Goal: Task Accomplishment & Management: Complete application form

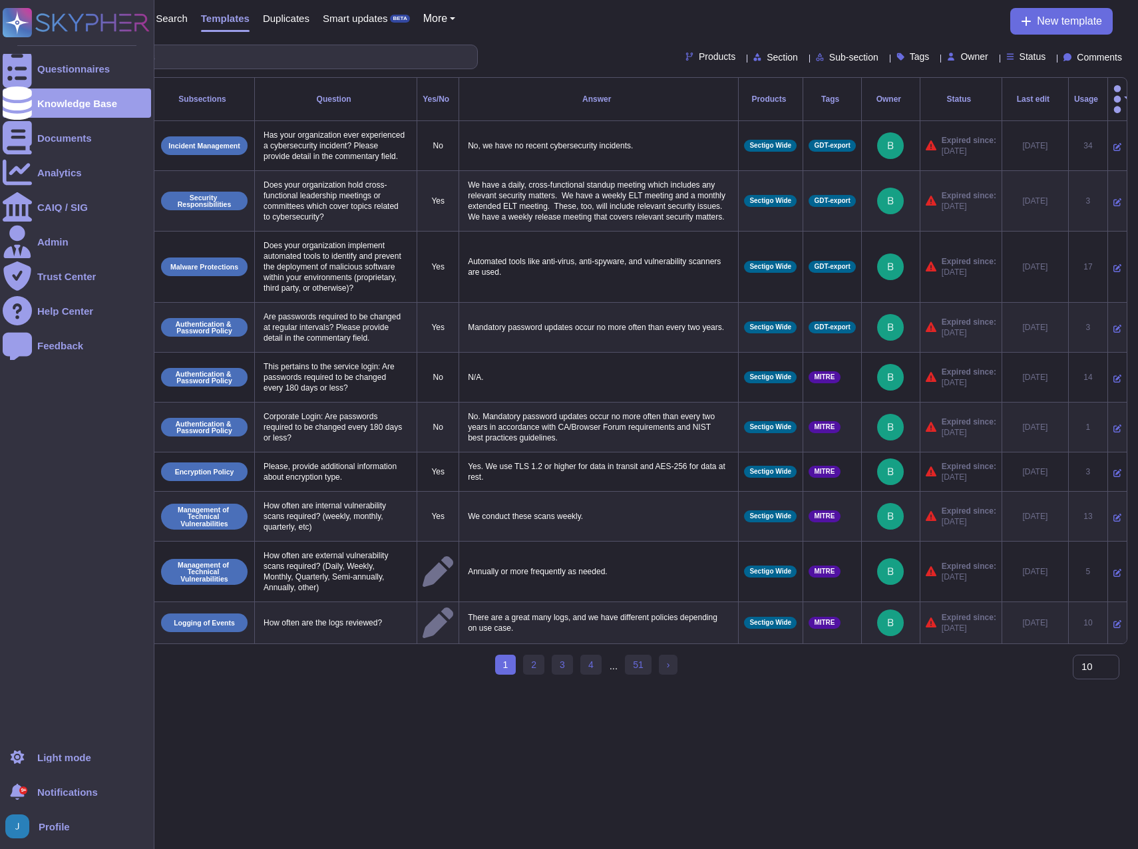
click at [72, 21] on icon at bounding box center [76, 22] width 147 height 29
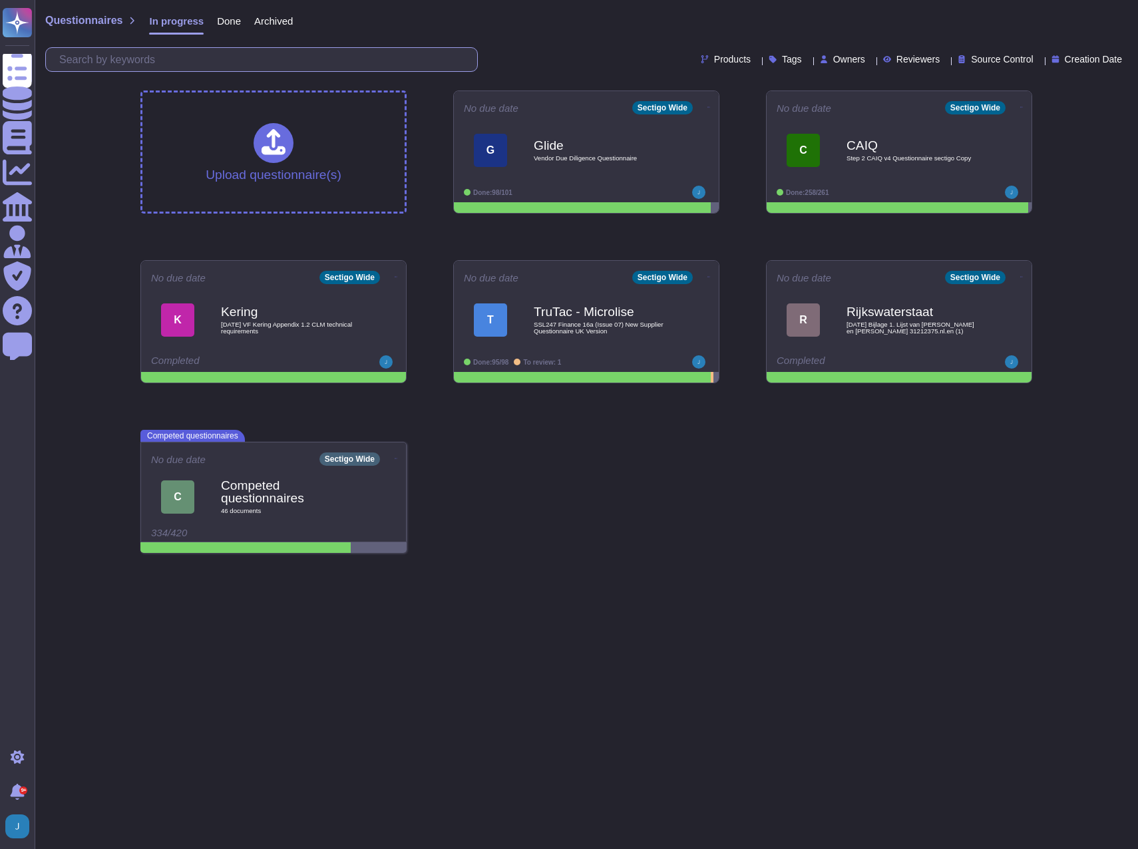
click at [190, 69] on input "text" at bounding box center [265, 59] width 424 height 23
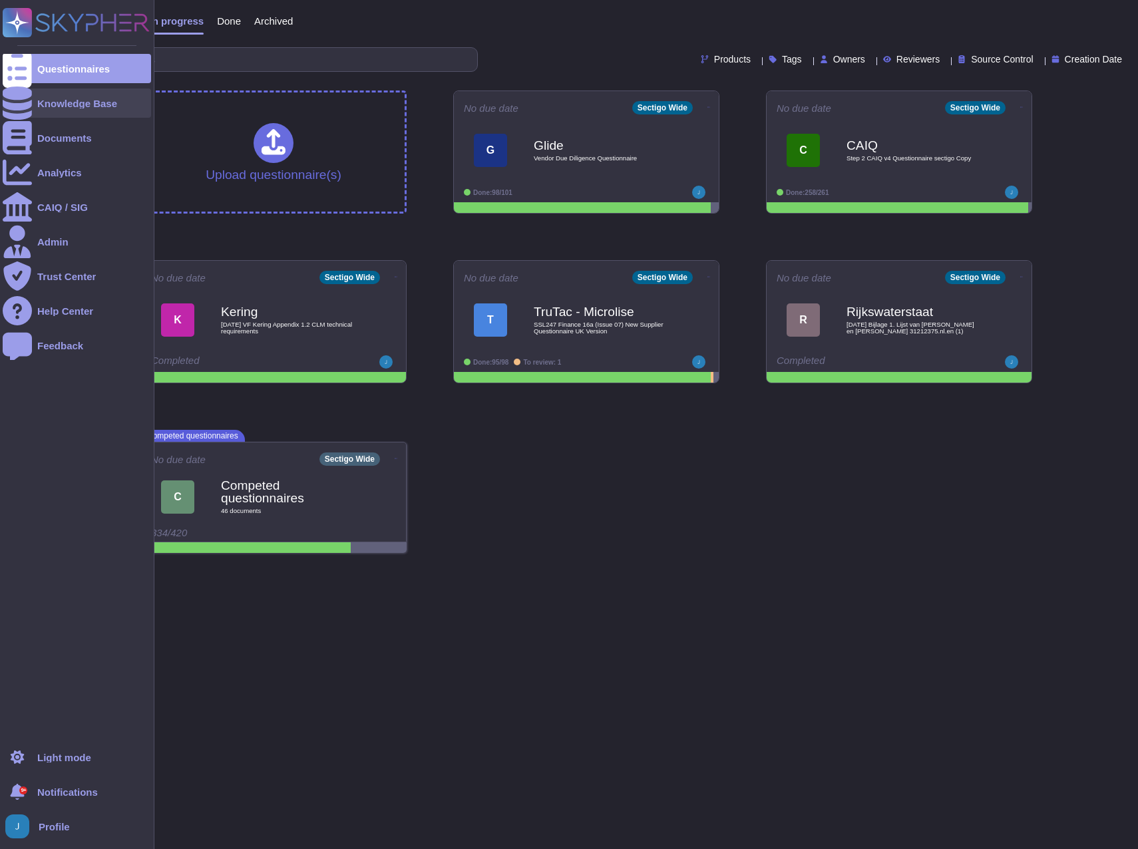
click at [59, 98] on div "Knowledge Base" at bounding box center [77, 103] width 80 height 10
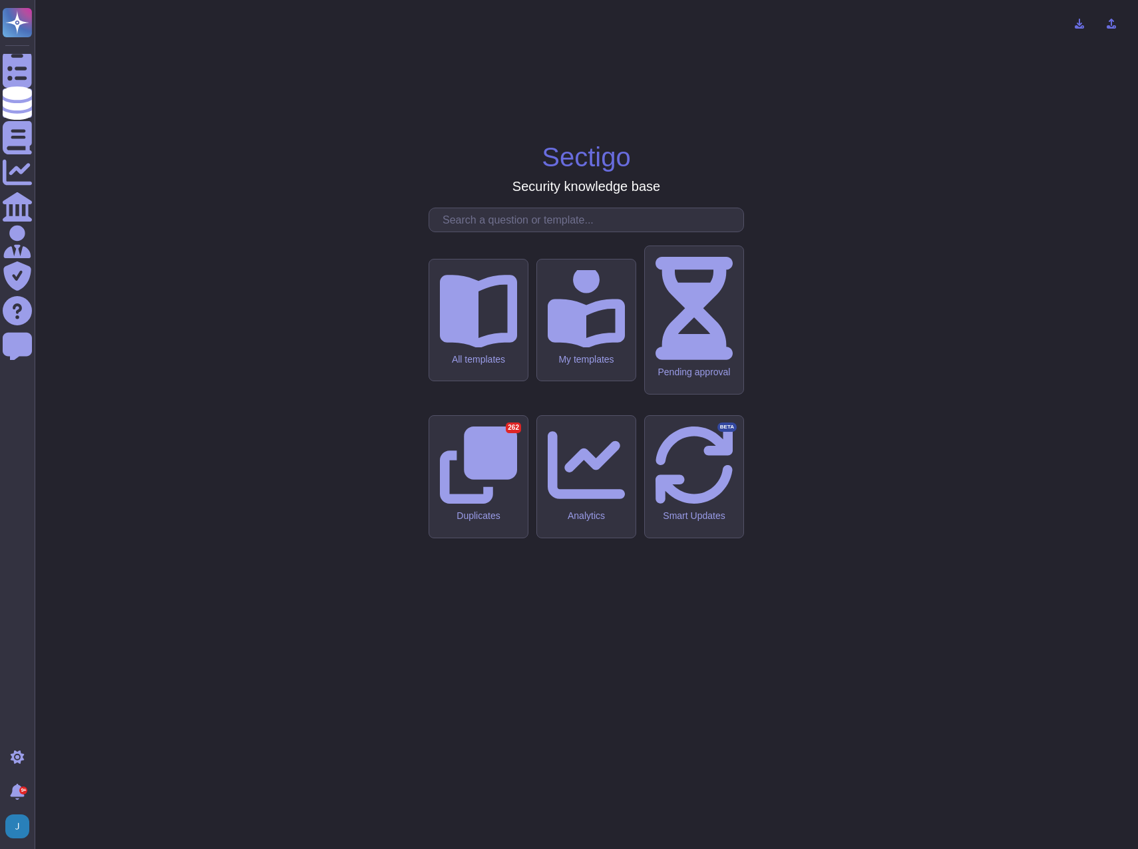
click at [627, 232] on input "text" at bounding box center [589, 219] width 307 height 23
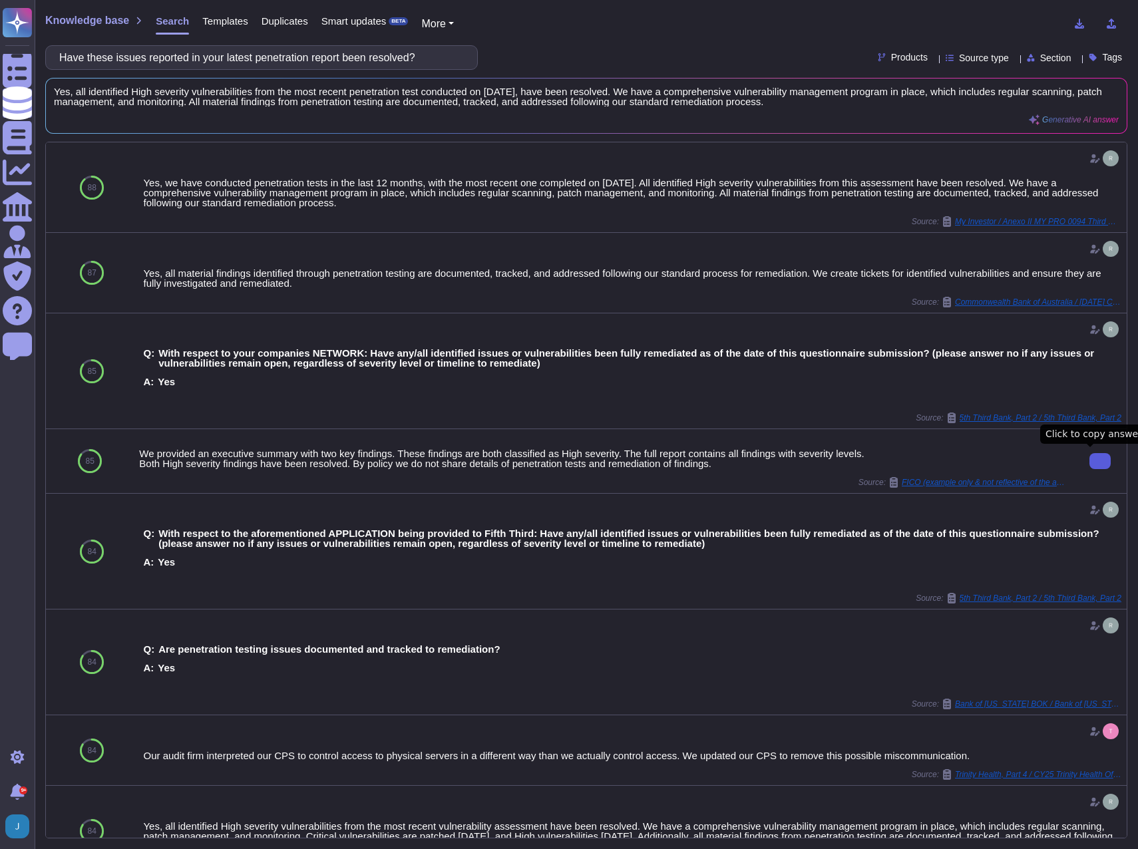
click at [1100, 461] on icon at bounding box center [1100, 461] width 0 height 0
click at [1089, 106] on button at bounding box center [1099, 106] width 21 height 16
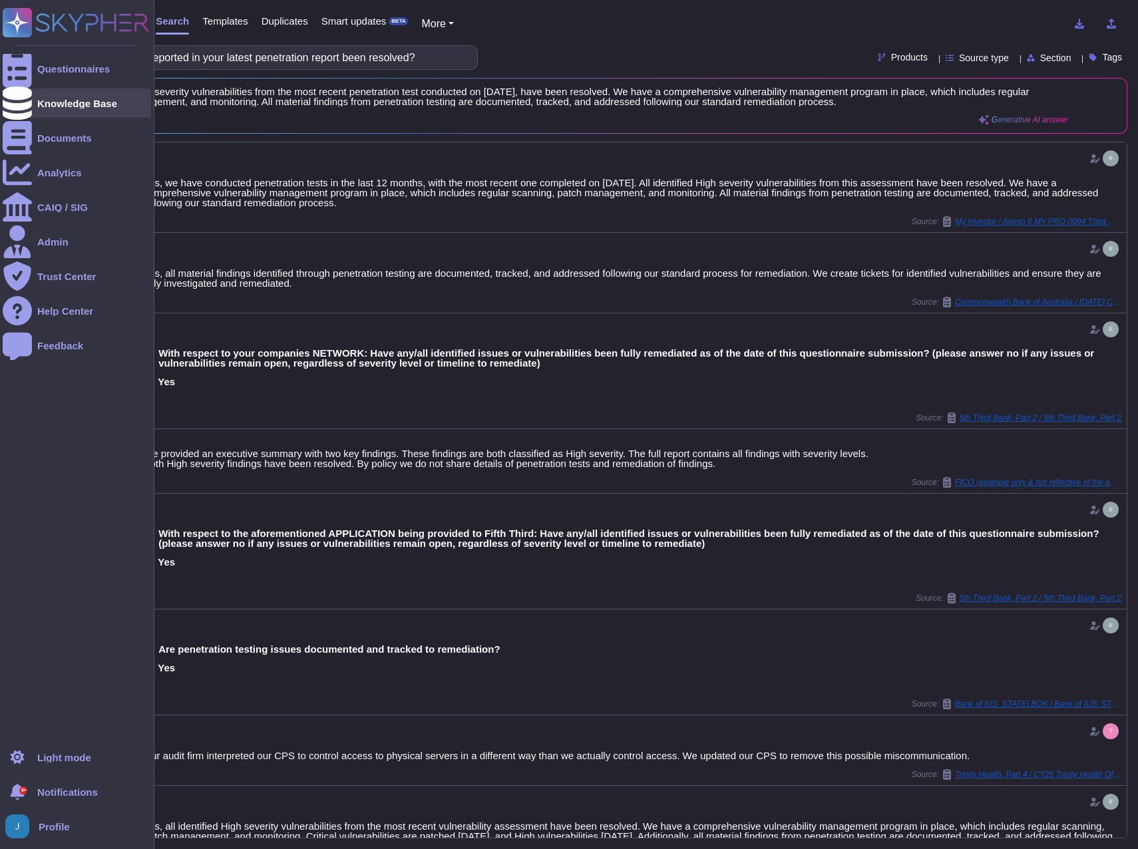
click at [45, 104] on div "Knowledge Base" at bounding box center [77, 103] width 80 height 10
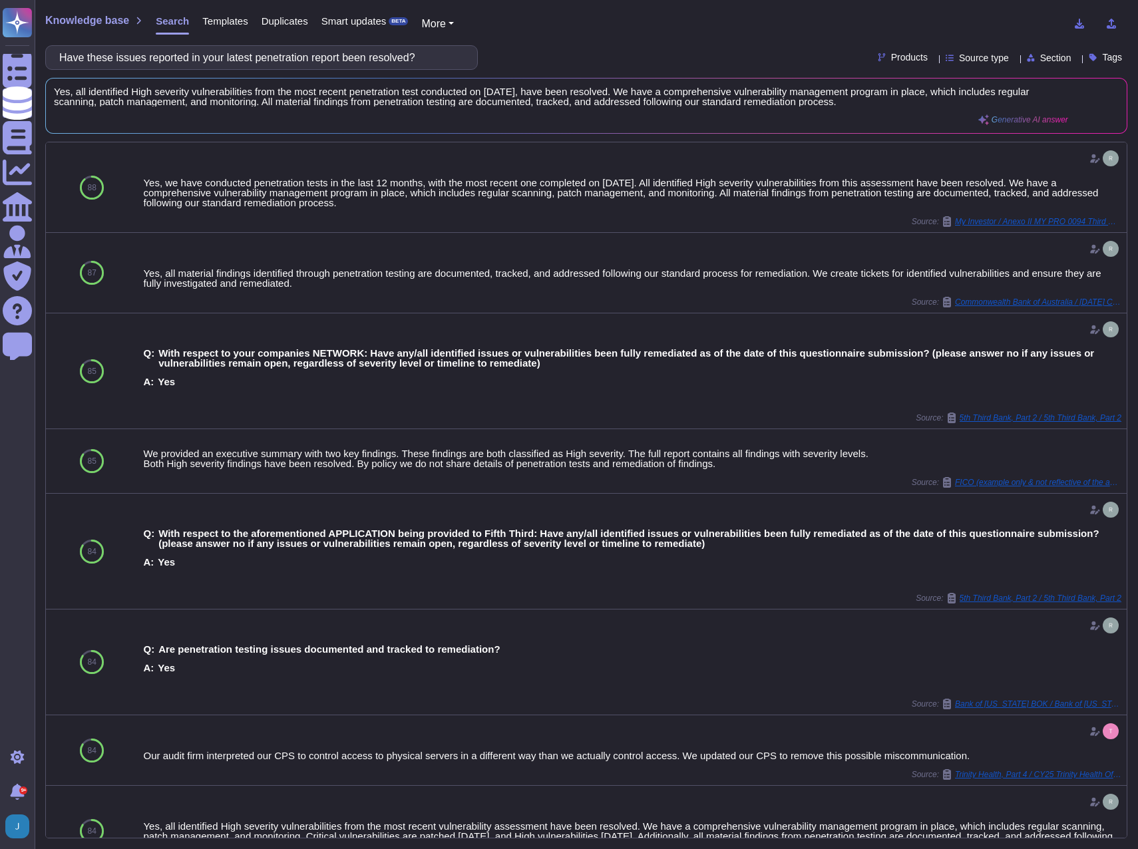
click at [220, 20] on span "Templates" at bounding box center [224, 21] width 45 height 10
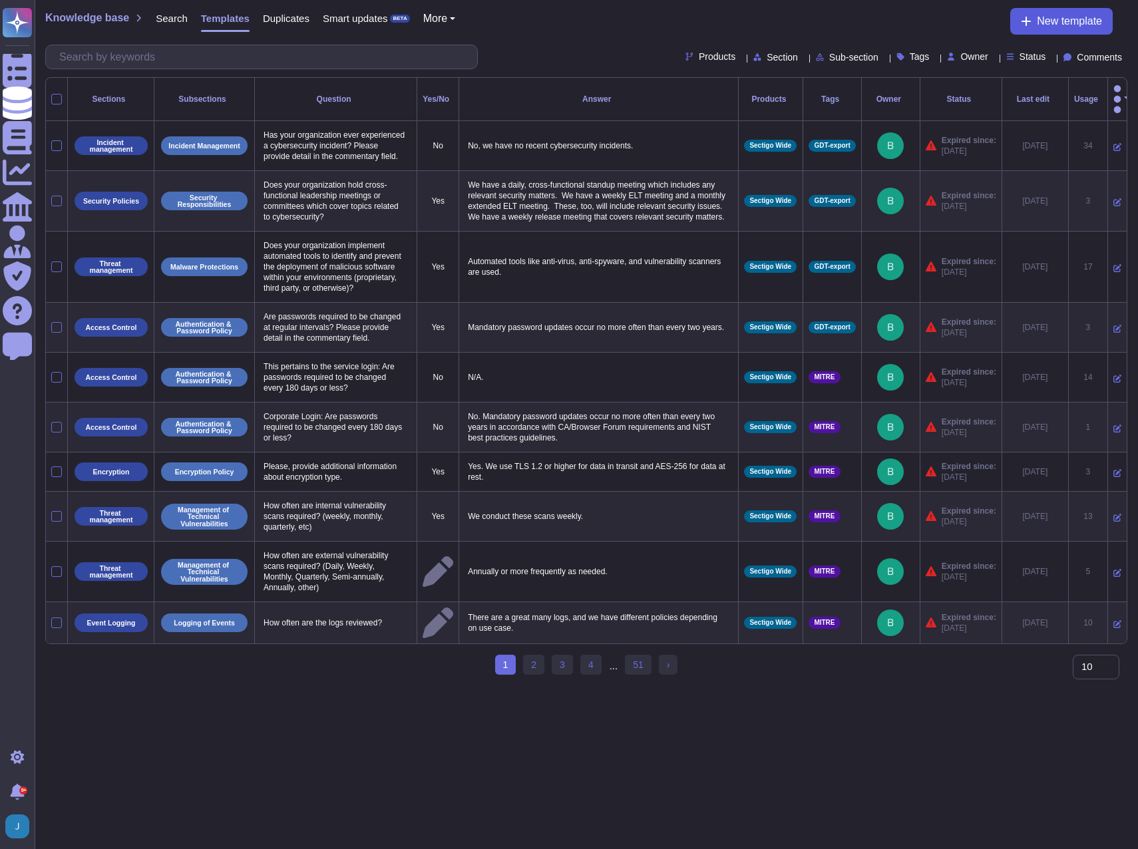
click at [1052, 25] on span "New template" at bounding box center [1069, 21] width 65 height 11
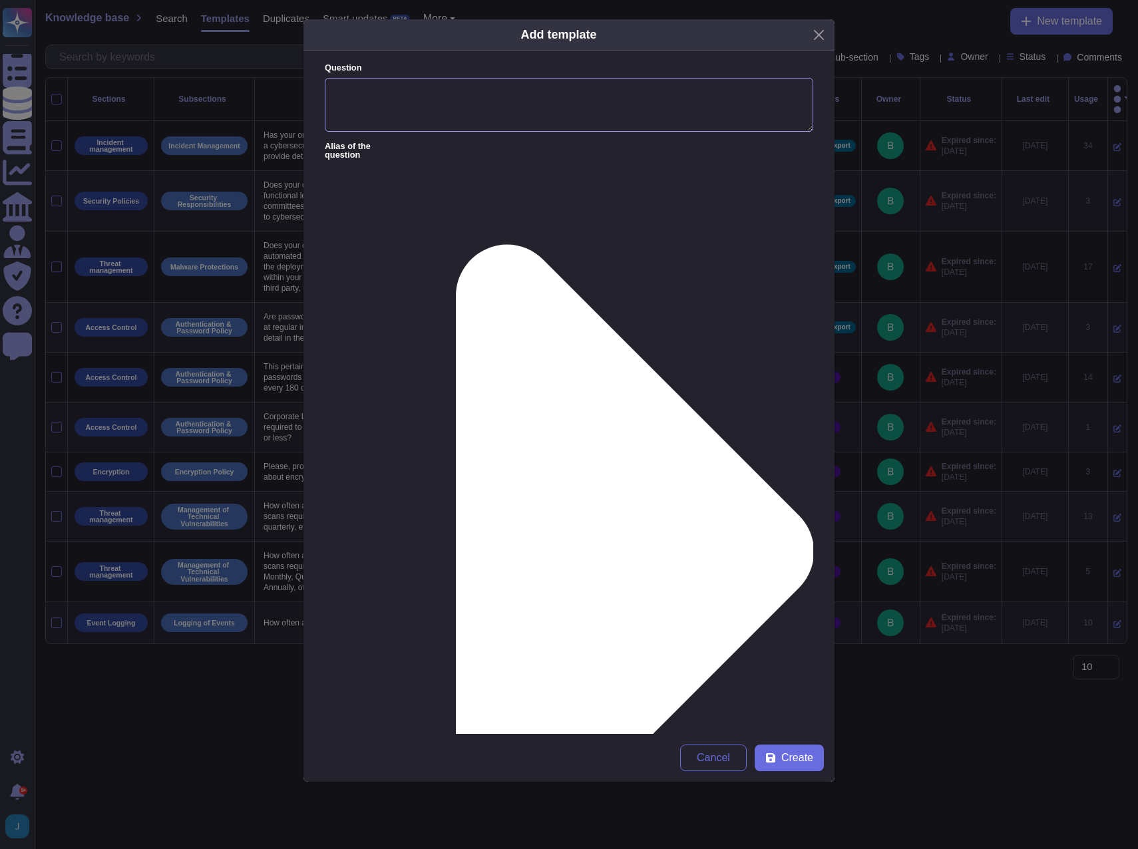
click at [443, 82] on textarea "Question" at bounding box center [569, 105] width 488 height 55
paste textarea "Hi [PERSON_NAME] – The below statement is to be shared with SMBC. All identifie…"
drag, startPoint x: 564, startPoint y: 214, endPoint x: 176, endPoint y: 137, distance: 395.5
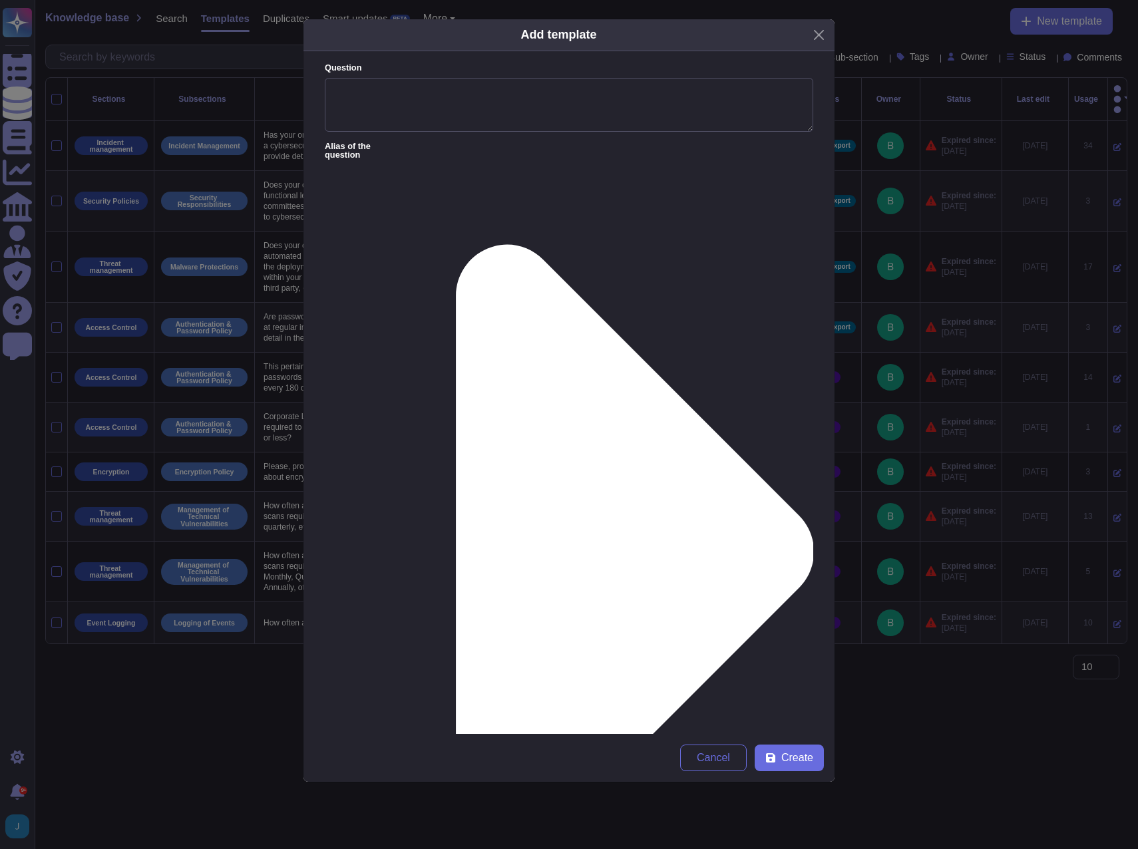
click at [176, 137] on div "Add template Question Alias of the question Answer Hi [PERSON_NAME] – The below…" at bounding box center [569, 424] width 1138 height 849
type textarea "All identified severity vulnerabilities from the most recent penetration test h…"
click at [378, 100] on textarea "Question" at bounding box center [569, 105] width 488 height 55
type textarea "Have the results of your pen penetration test been fixed remediated?"
click at [785, 756] on span "Create" at bounding box center [797, 757] width 32 height 11
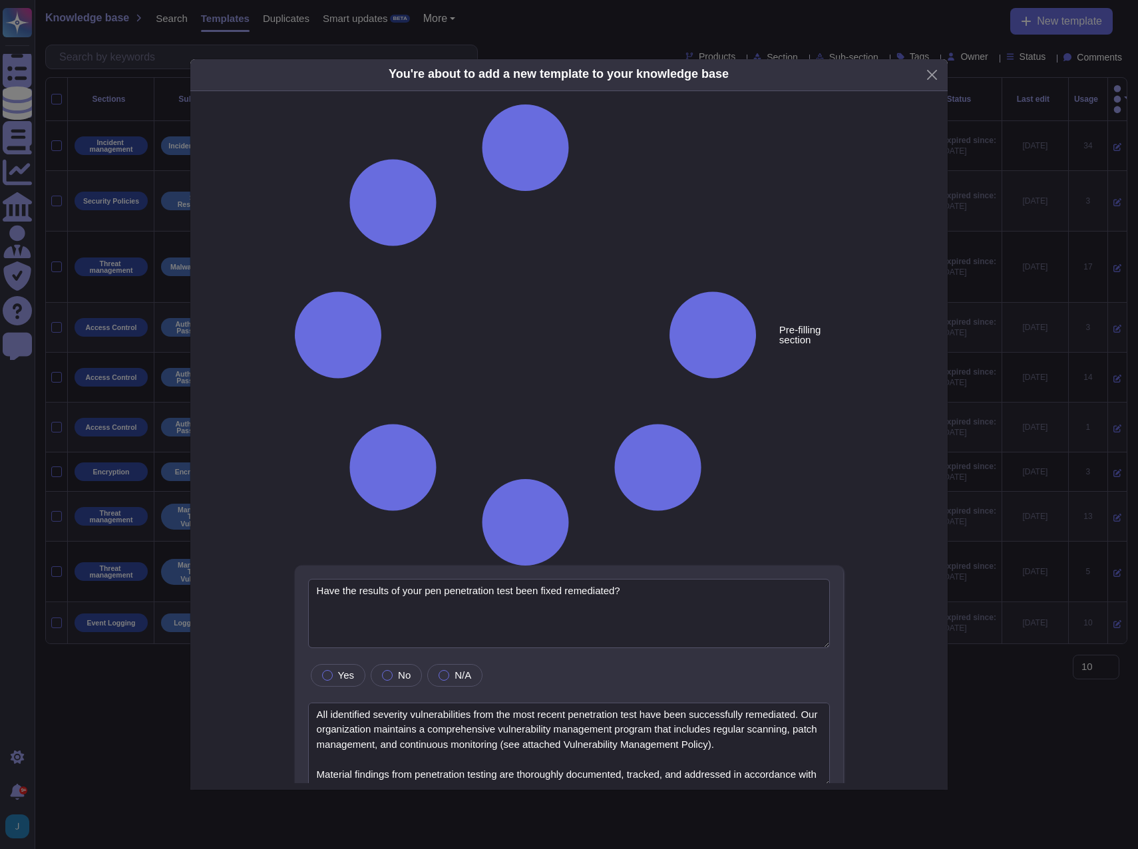
type textarea "Have the results of your pen penetration test been fixed remediated?"
type textarea "All identified severity vulnerabilities from the most recent penetration test h…"
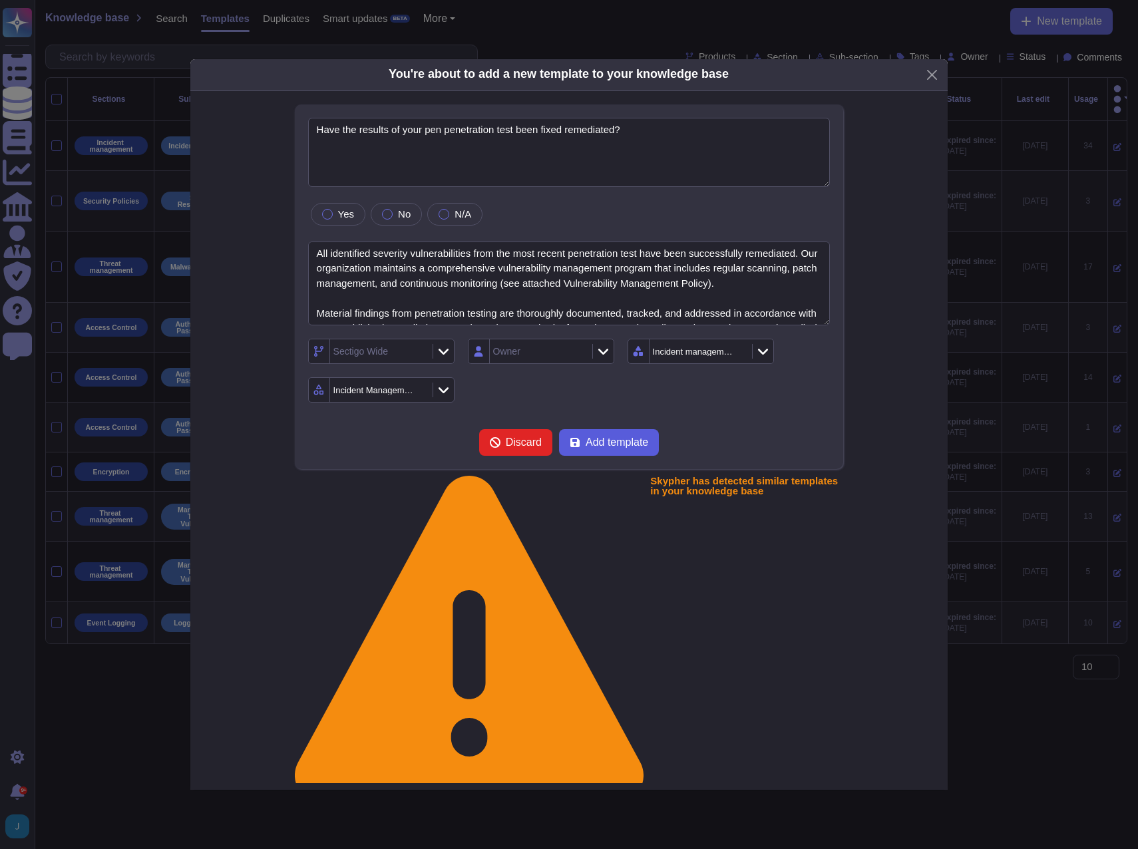
click at [615, 448] on span "Add template" at bounding box center [616, 442] width 63 height 11
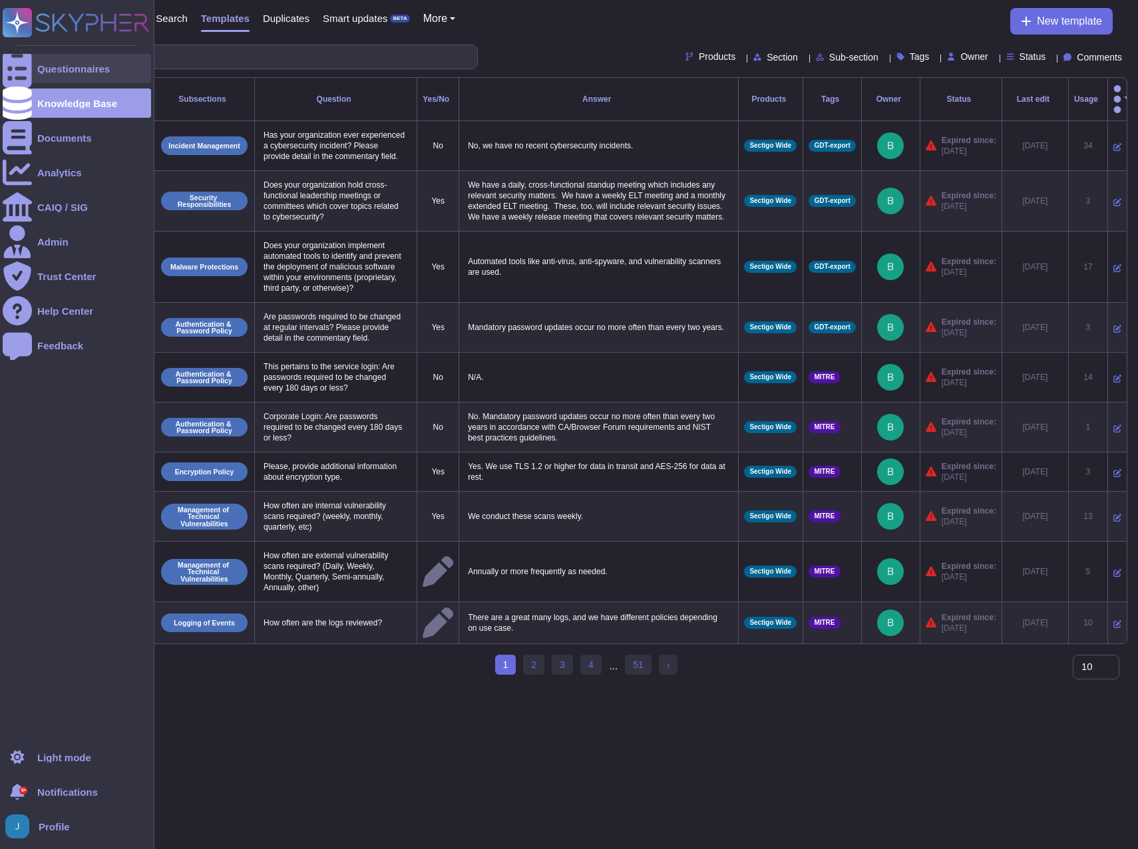
click at [49, 65] on div "Questionnaires" at bounding box center [73, 69] width 73 height 10
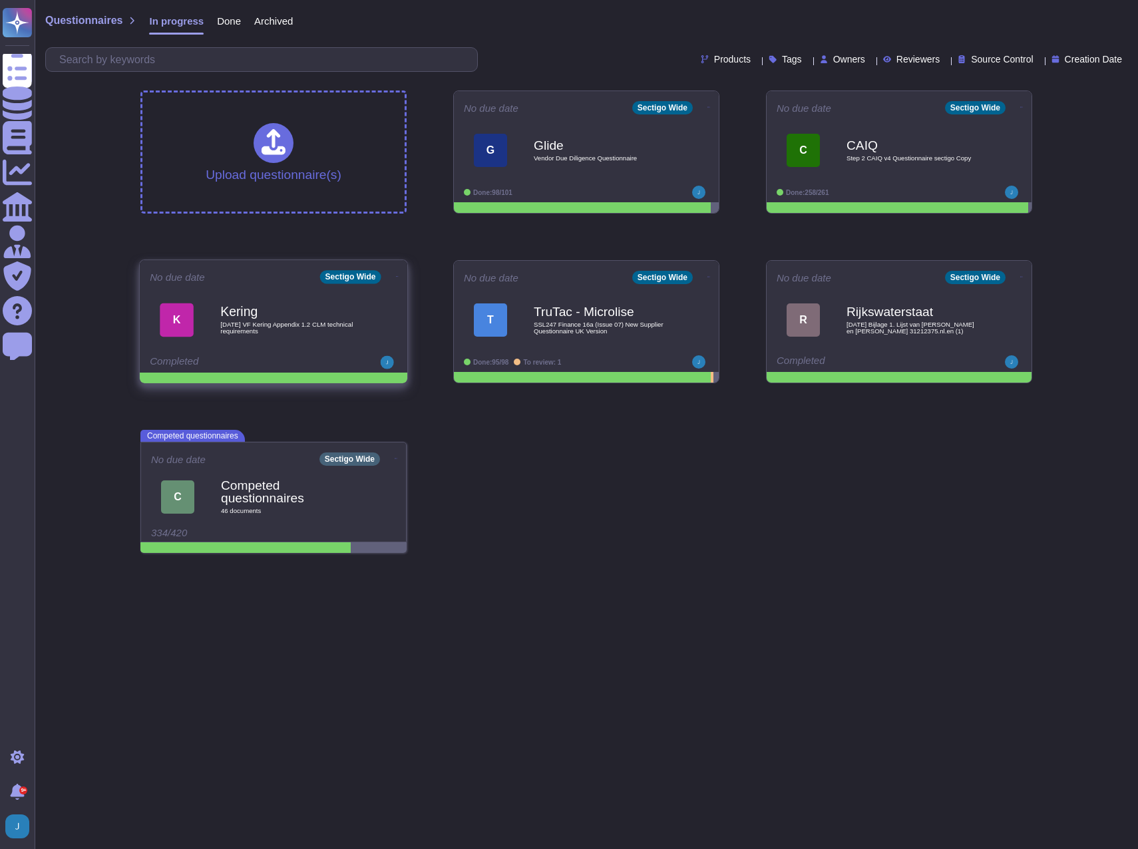
click at [288, 292] on div "K Kering [DATE] VF Kering Appendix 1.2 CLM technical requirements" at bounding box center [273, 319] width 247 height 67
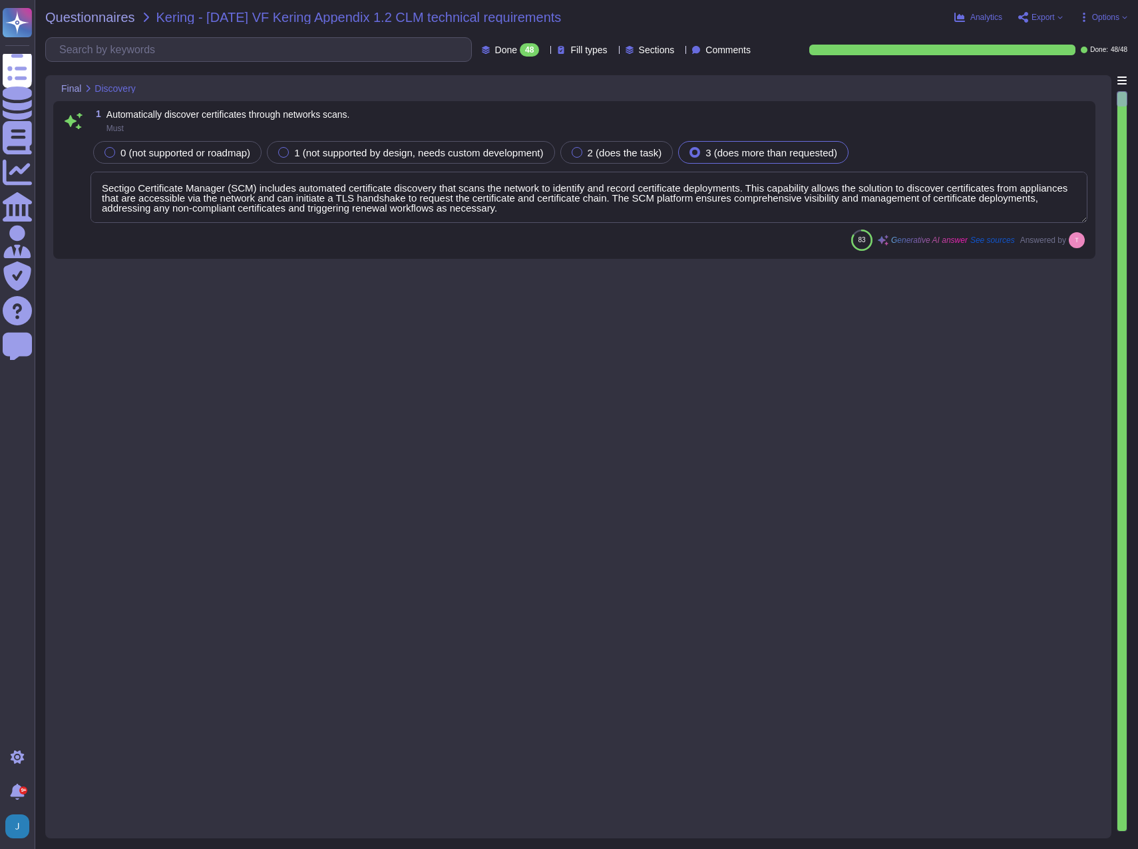
type textarea "Sectigo Certificate Manager (SCM) includes automated certificate discovery that…"
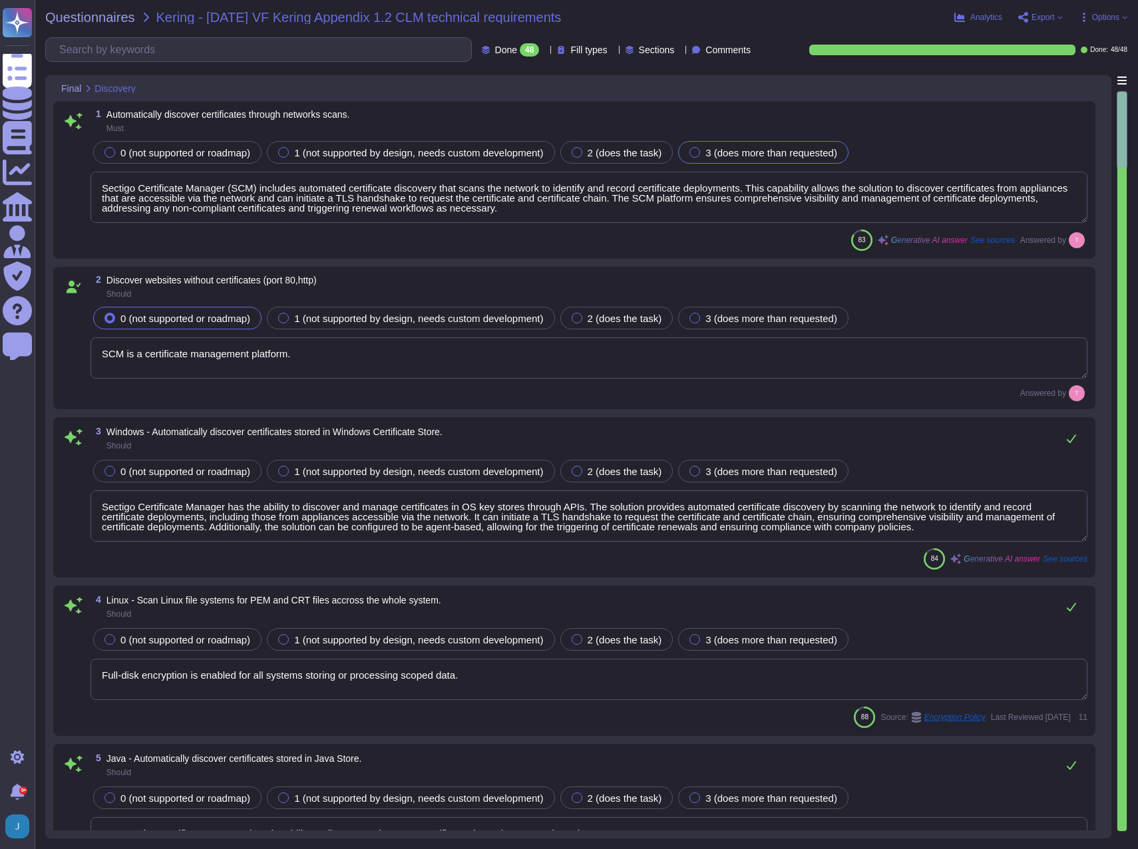
type textarea "SCM is a certificate management platform."
type textarea "Sectigo Certificate Manager has the ability to discover and manage certificates…"
type textarea "Full-disk encryption is enabled for all systems storing or processing scoped da…"
type textarea "Yes, Sectigo Certificate Manager has the ability to discover and manage certifi…"
type textarea "Sectigo Certificate Manager can discover certificates from appliances, includin…"
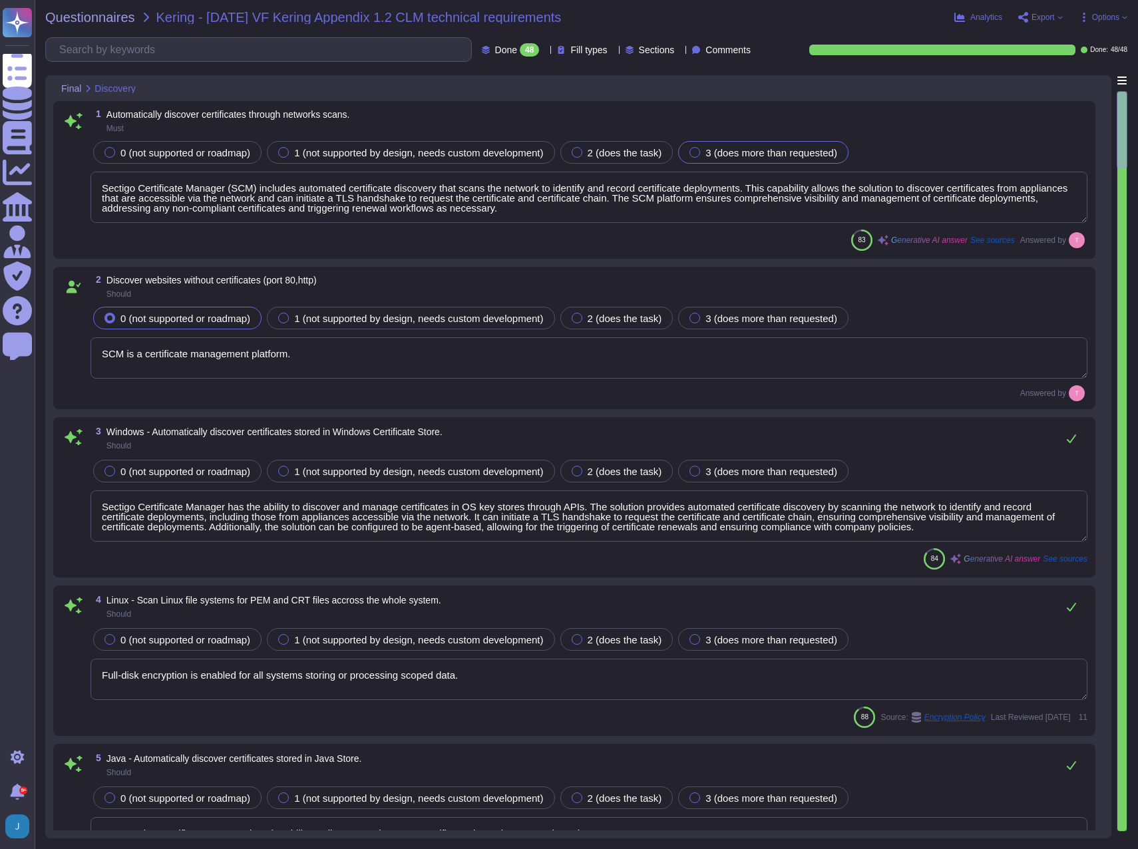
type textarea "We integrate with AWS and Google Cloud Platform (GCP) to discover certificates.…"
click at [1053, 17] on span "Export" at bounding box center [1042, 17] width 23 height 8
click at [1066, 81] on p "Download" at bounding box center [1089, 99] width 47 height 37
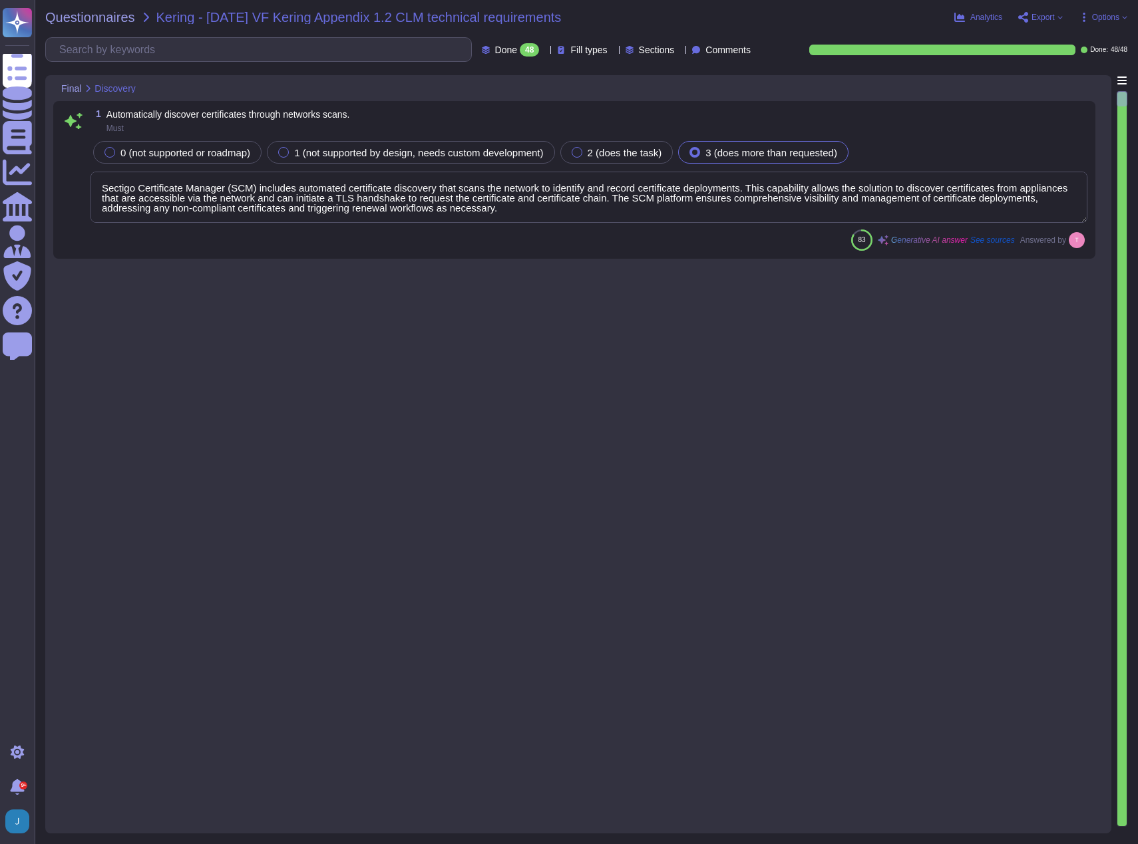
type textarea "Sectigo Certificate Manager (SCM) includes automated certificate discovery that…"
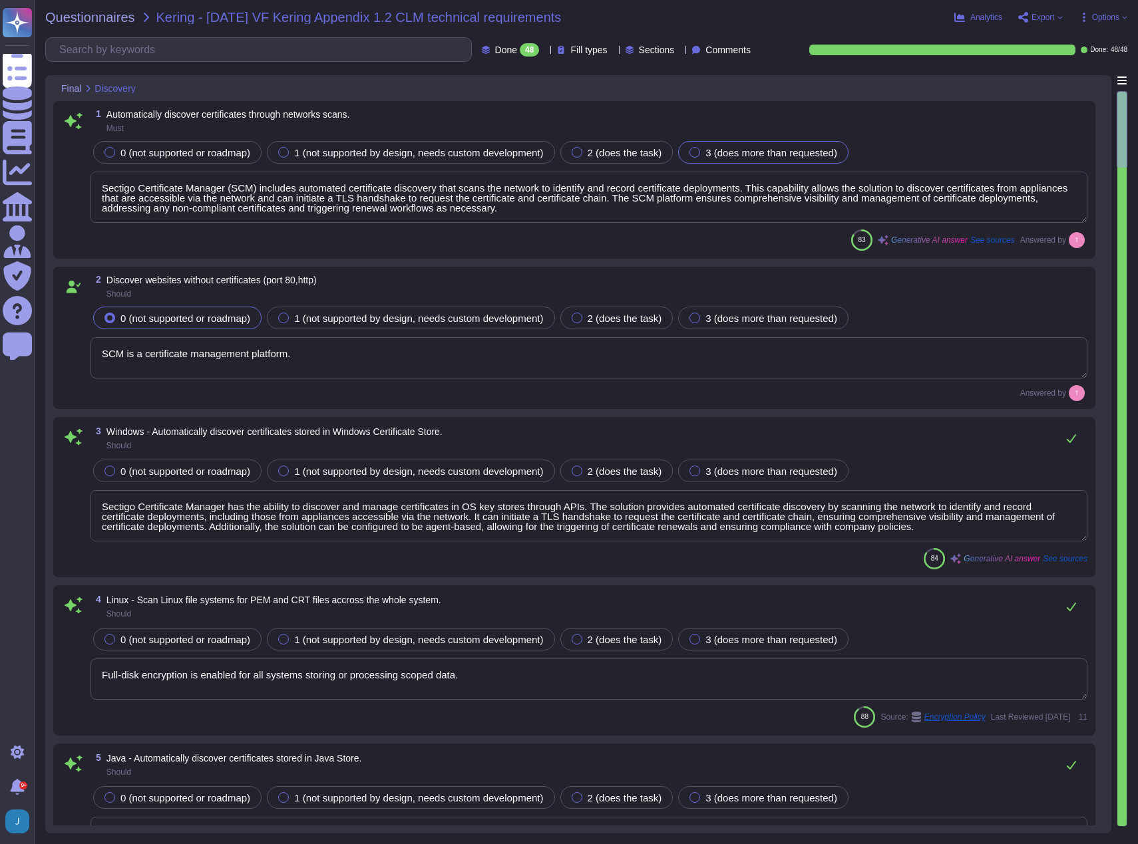
type textarea "SCM is a certificate management platform."
type textarea "Sectigo Certificate Manager has the ability to discover and manage certificates…"
type textarea "Full-disk encryption is enabled for all systems storing or processing scoped da…"
type textarea "Yes, Sectigo Certificate Manager has the ability to discover and manage certifi…"
type textarea "Sectigo Certificate Manager can discover certificates from appliances, includin…"
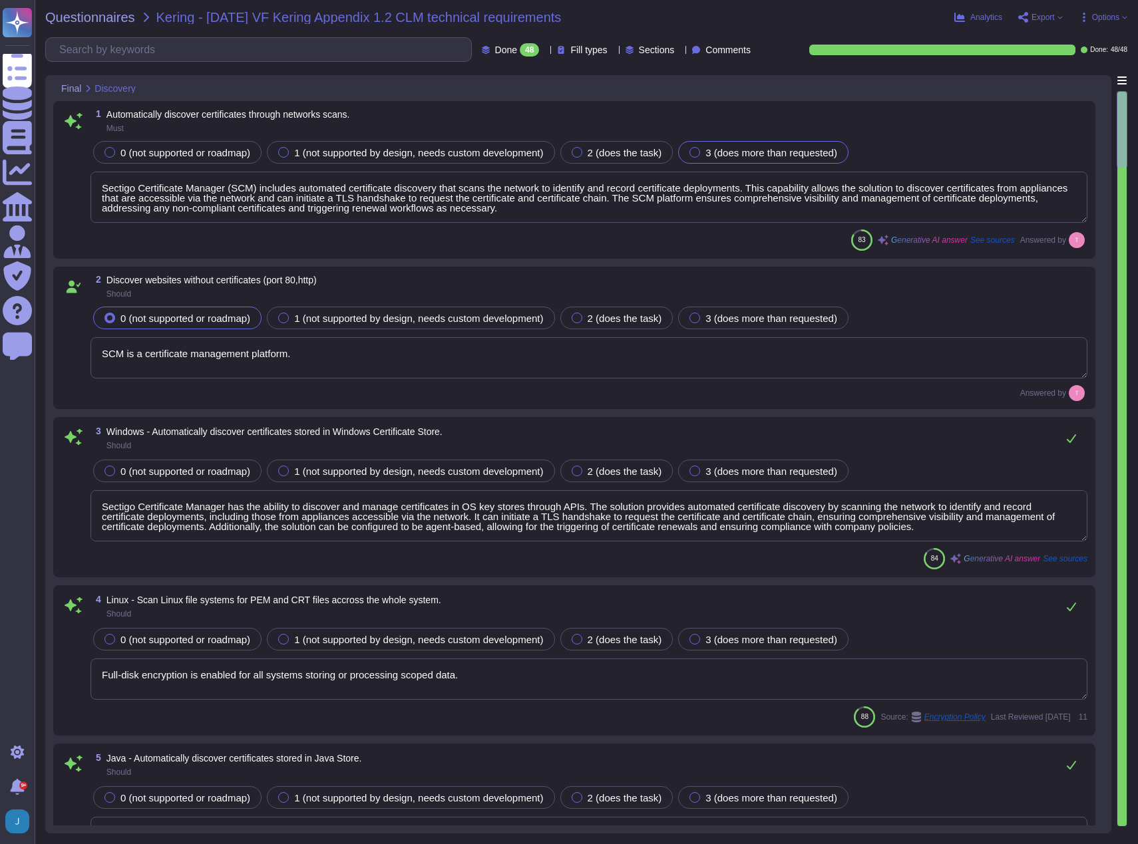
type textarea "We integrate with AWS and Google Cloud Platform (GCP) to discover certificates.…"
